Goal: Find specific page/section: Find specific page/section

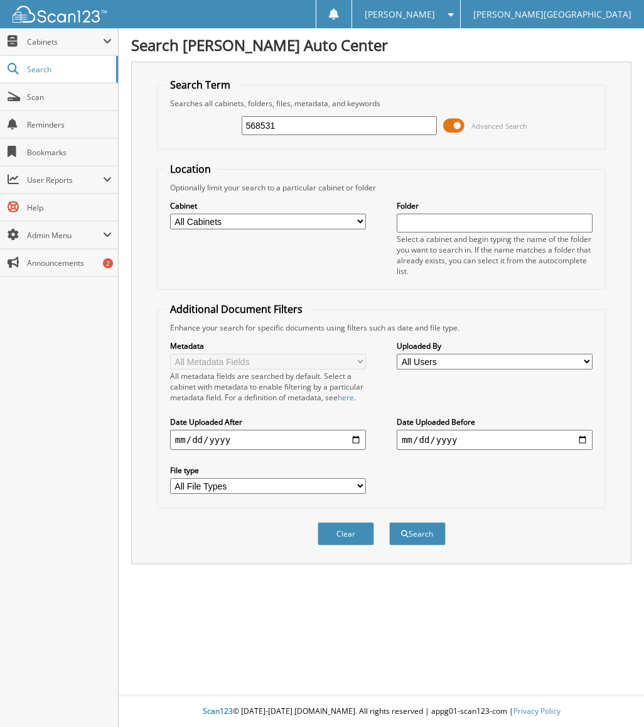
type input "568531"
click at [389, 522] on button "Search" at bounding box center [417, 533] width 57 height 23
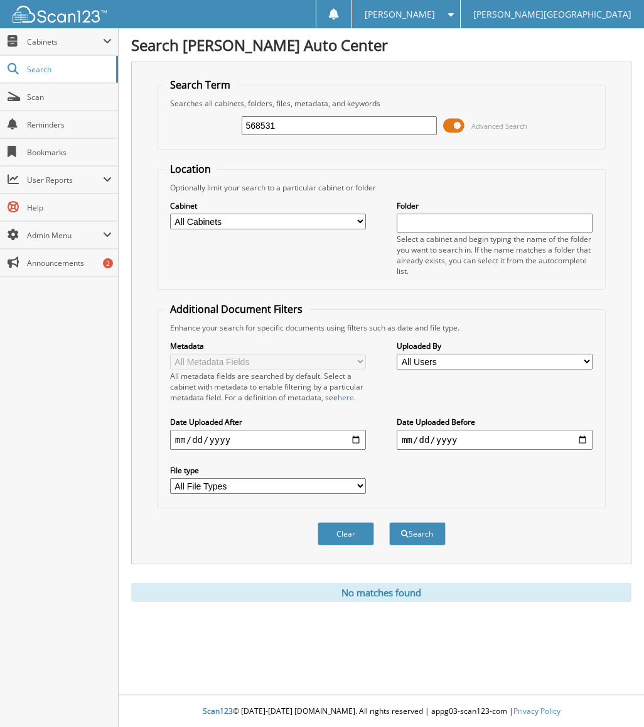
drag, startPoint x: 102, startPoint y: 543, endPoint x: 110, endPoint y: 539, distance: 8.7
click at [102, 543] on div "Close Cabinets My Company Email Addresses Search Scan" at bounding box center [59, 377] width 119 height 698
drag, startPoint x: 465, startPoint y: 97, endPoint x: 424, endPoint y: 49, distance: 63.2
click at [465, 97] on fieldset "Search Term Searches all cabinets, folders, files, metadata, and keywords 56853…" at bounding box center [381, 114] width 449 height 72
